Goal: Use online tool/utility: Utilize a website feature to perform a specific function

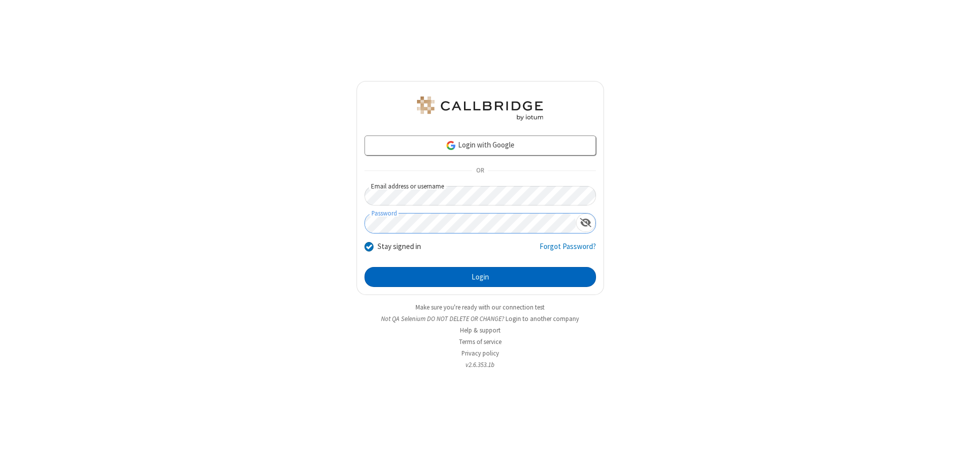
click at [480, 277] on button "Login" at bounding box center [481, 277] width 232 height 20
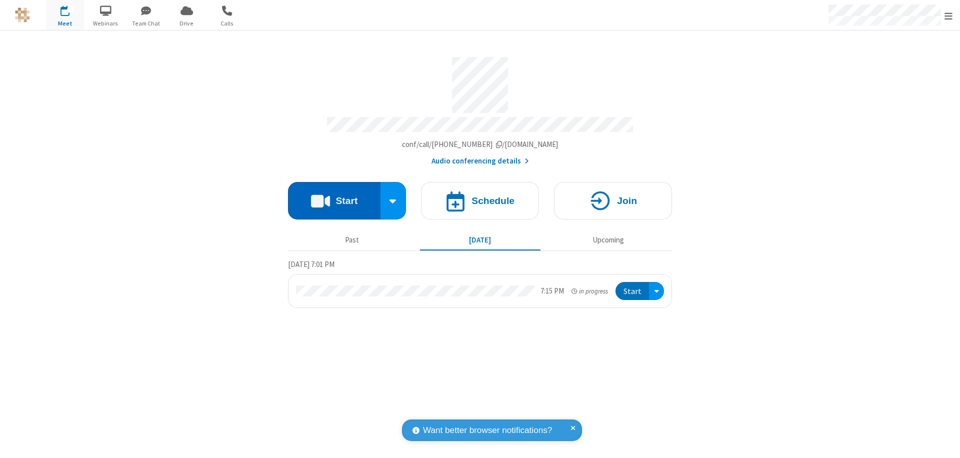
click at [334, 196] on button "Start" at bounding box center [334, 201] width 93 height 38
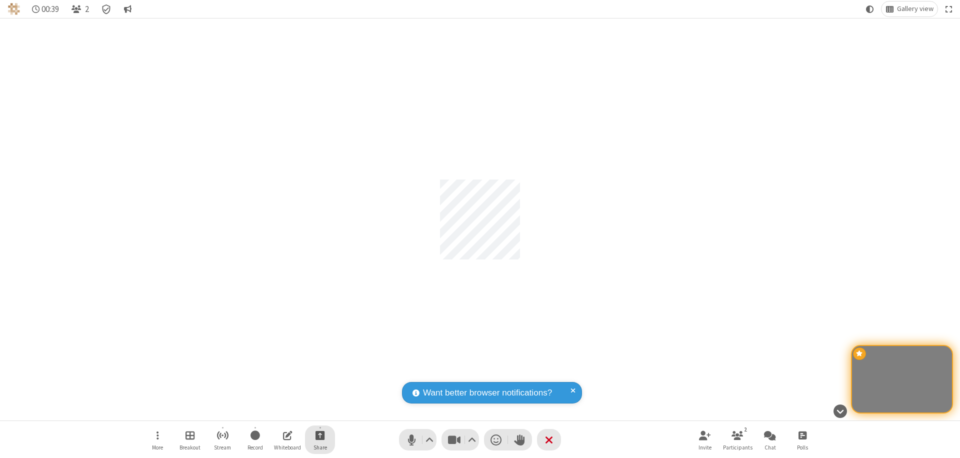
click at [320, 435] on span "Start sharing" at bounding box center [321, 435] width 10 height 13
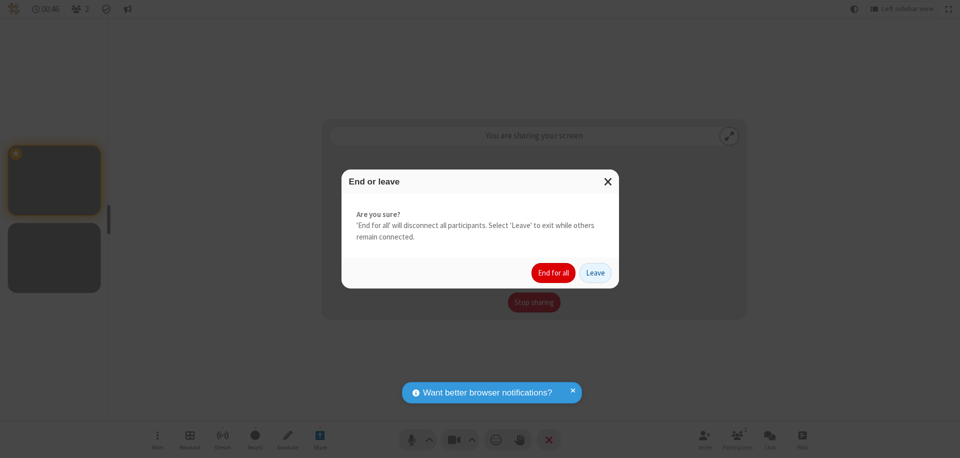
click at [554, 273] on button "End for all" at bounding box center [554, 273] width 44 height 20
